Goal: Obtain resource: Obtain resource

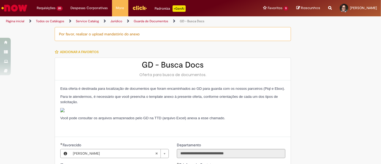
scroll to position [399, 0]
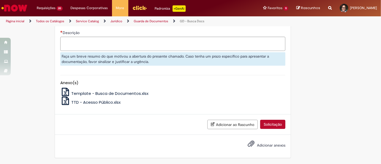
click at [105, 92] on span "Template - Busca de Documentos.xlsx" at bounding box center [109, 94] width 77 height 6
click at [20, 9] on img "Ir para a Homepage" at bounding box center [15, 8] width 28 height 11
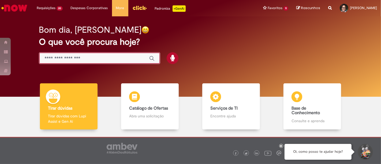
click at [135, 57] on input "Basta digitar aqui" at bounding box center [94, 59] width 99 height 6
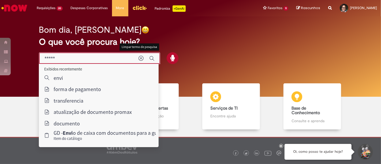
type input "*****"
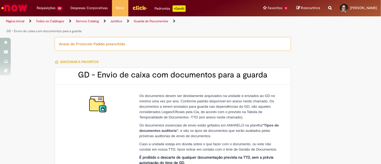
type input "********"
type input "**********"
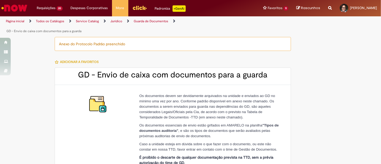
type input "****"
type input "**********"
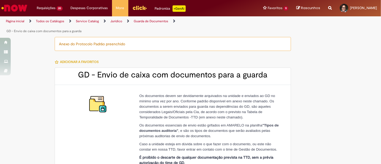
type input "**********"
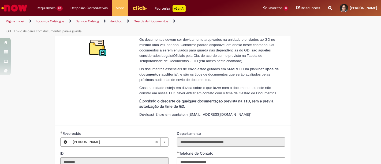
scroll to position [68, 0]
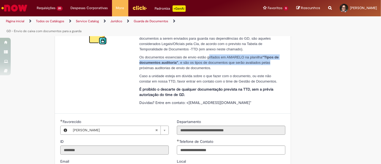
drag, startPoint x: 207, startPoint y: 57, endPoint x: 268, endPoint y: 61, distance: 61.3
click at [268, 61] on p "Os documentos essenciais de envio estão grifados em AMARELO na planilha "Tipos …" at bounding box center [210, 62] width 142 height 16
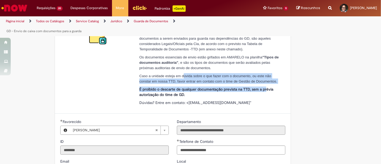
drag, startPoint x: 181, startPoint y: 73, endPoint x: 263, endPoint y: 83, distance: 82.7
click at [263, 83] on div "Os documentos devem ser devidamente arquivados na unidade e enviados ao GD no m…" at bounding box center [210, 65] width 142 height 80
click at [223, 77] on p "Caso a unidade esteja em dúvida sobre o que fazer com o documento, ou este não …" at bounding box center [210, 78] width 142 height 11
drag, startPoint x: 138, startPoint y: 75, endPoint x: 251, endPoint y: 94, distance: 114.9
click at [251, 94] on div "Os documentos devem ser devidamente arquivados na unidade e enviados ao GD no m…" at bounding box center [210, 65] width 142 height 80
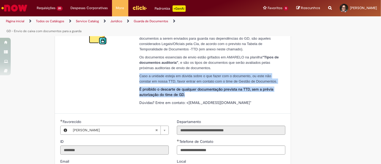
click at [261, 94] on p "É proibido o descarte de qualquer documentação prevista na TTD, sem a prévia au…" at bounding box center [210, 92] width 142 height 11
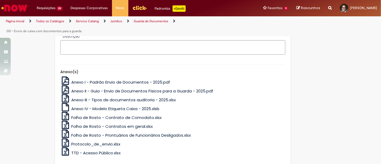
scroll to position [359, 0]
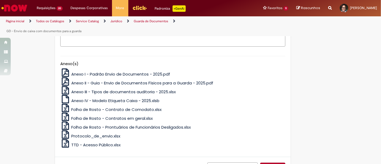
drag, startPoint x: 109, startPoint y: 145, endPoint x: 82, endPoint y: 146, distance: 27.7
click at [82, 146] on span "TTD - Acesso Público.xlsx" at bounding box center [95, 145] width 49 height 6
click at [105, 136] on span "Protocolo_de_envio.xlsx" at bounding box center [95, 136] width 49 height 6
click at [118, 72] on span "Anexo I - Padrão Envio de Documentos - 2025.pdf" at bounding box center [120, 74] width 99 height 6
click at [154, 82] on span "Anexo II - Guia - Envio de Documentos Físicos para a Guarda - 2025.pdf" at bounding box center [142, 83] width 142 height 6
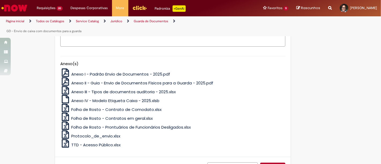
click at [139, 92] on span "Anexo III - Tipos de documentos auditoria - 2025.xlsx" at bounding box center [123, 92] width 105 height 6
click at [131, 101] on span "Anexo IV - Modelo Etiqueta Caixa - 2025.xlsb" at bounding box center [115, 101] width 88 height 6
click at [107, 109] on span "Folha de Rosto - Contrato de Comodato.xlsx" at bounding box center [116, 110] width 90 height 6
click at [103, 118] on span "Folha de Rosto - Contratos em geral.xlsx" at bounding box center [112, 119] width 82 height 6
click at [98, 127] on span "Folha de Rosto - Prontuários de Funcionários Desligados.xlsx" at bounding box center [131, 127] width 120 height 6
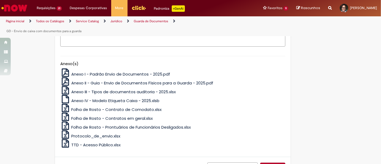
click at [102, 136] on span "Protocolo_de_envio.xlsx" at bounding box center [95, 136] width 49 height 6
click at [272, 75] on div "Anexo I - Padrão Envio de Documentos - 2025.pdf" at bounding box center [172, 73] width 225 height 8
